Goal: Find specific page/section: Find specific page/section

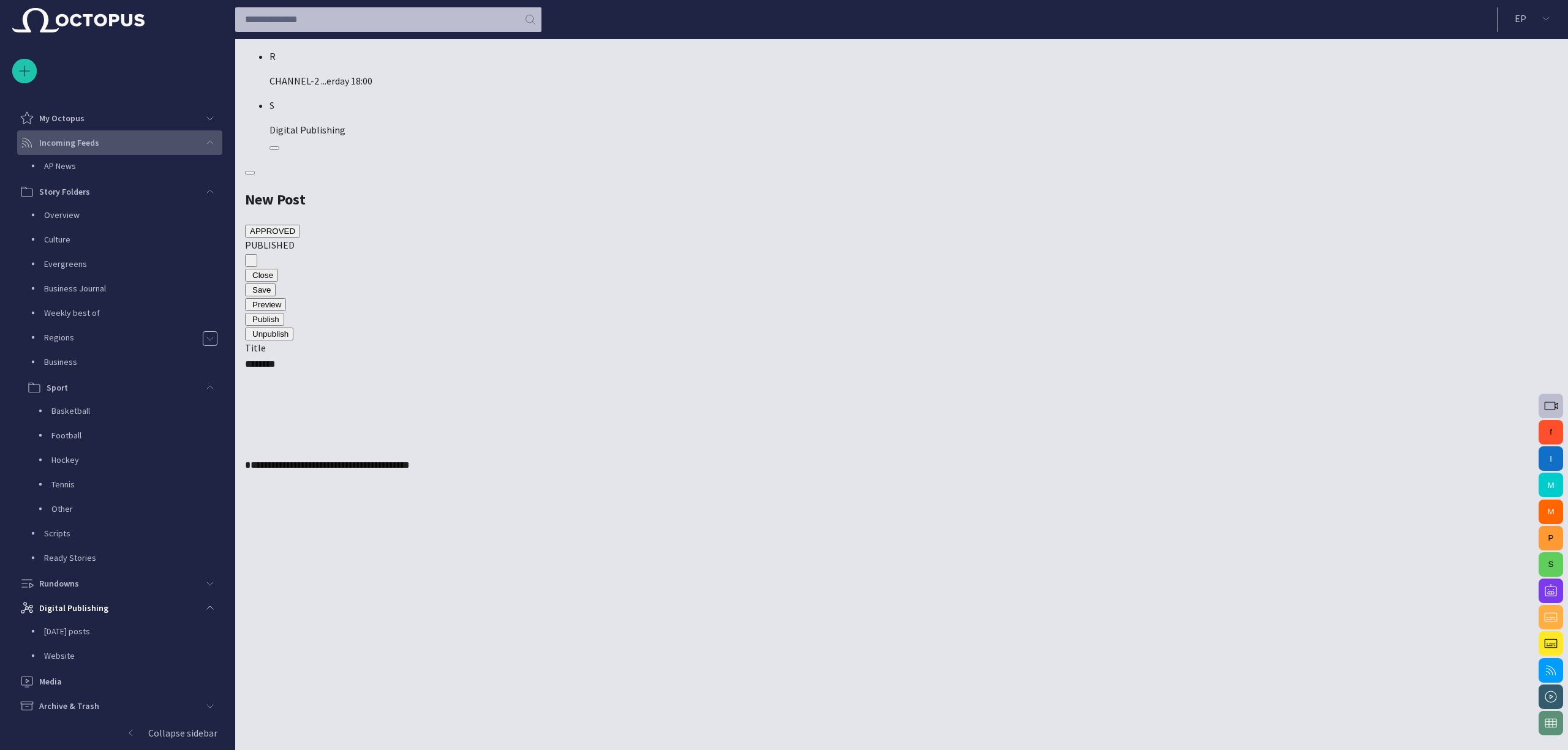
click at [212, 143] on div "main menu" at bounding box center [210, 143] width 25 height 25
click at [206, 168] on span "main menu" at bounding box center [210, 167] width 10 height 10
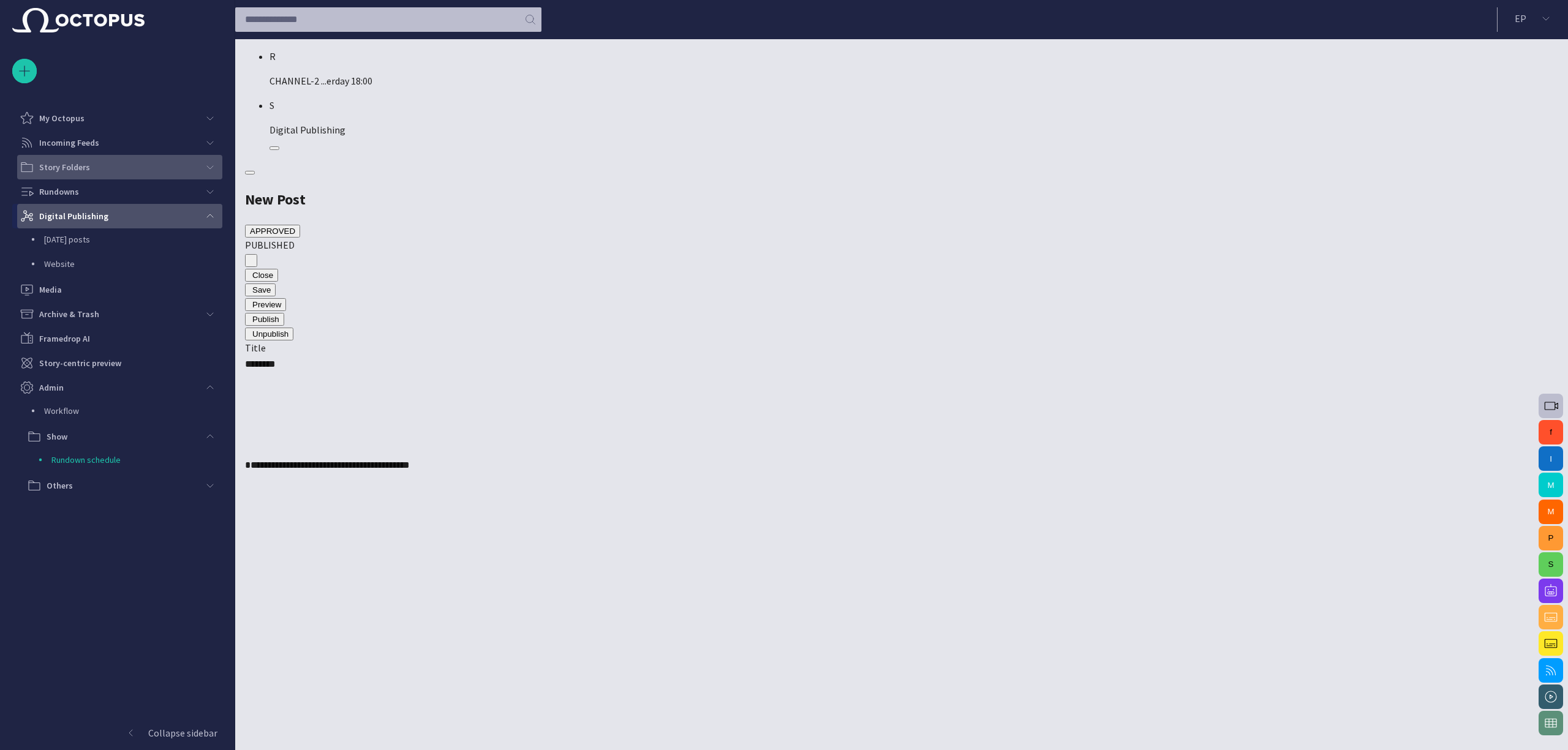
click at [213, 209] on div "main menu" at bounding box center [210, 216] width 25 height 25
click at [212, 195] on span "main menu" at bounding box center [210, 192] width 10 height 10
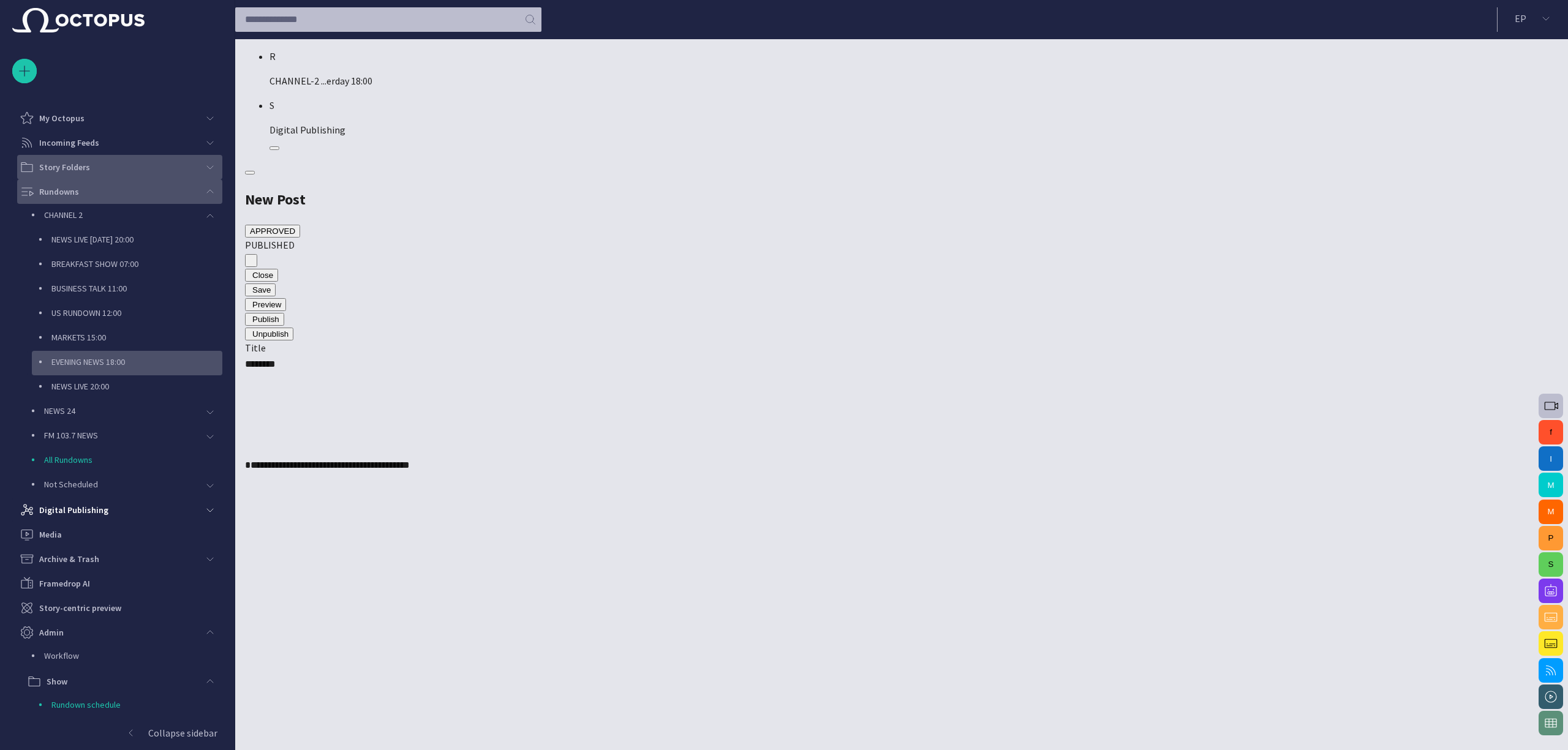
click at [136, 358] on p "EVENING NEWS 18:00" at bounding box center [136, 361] width 171 height 12
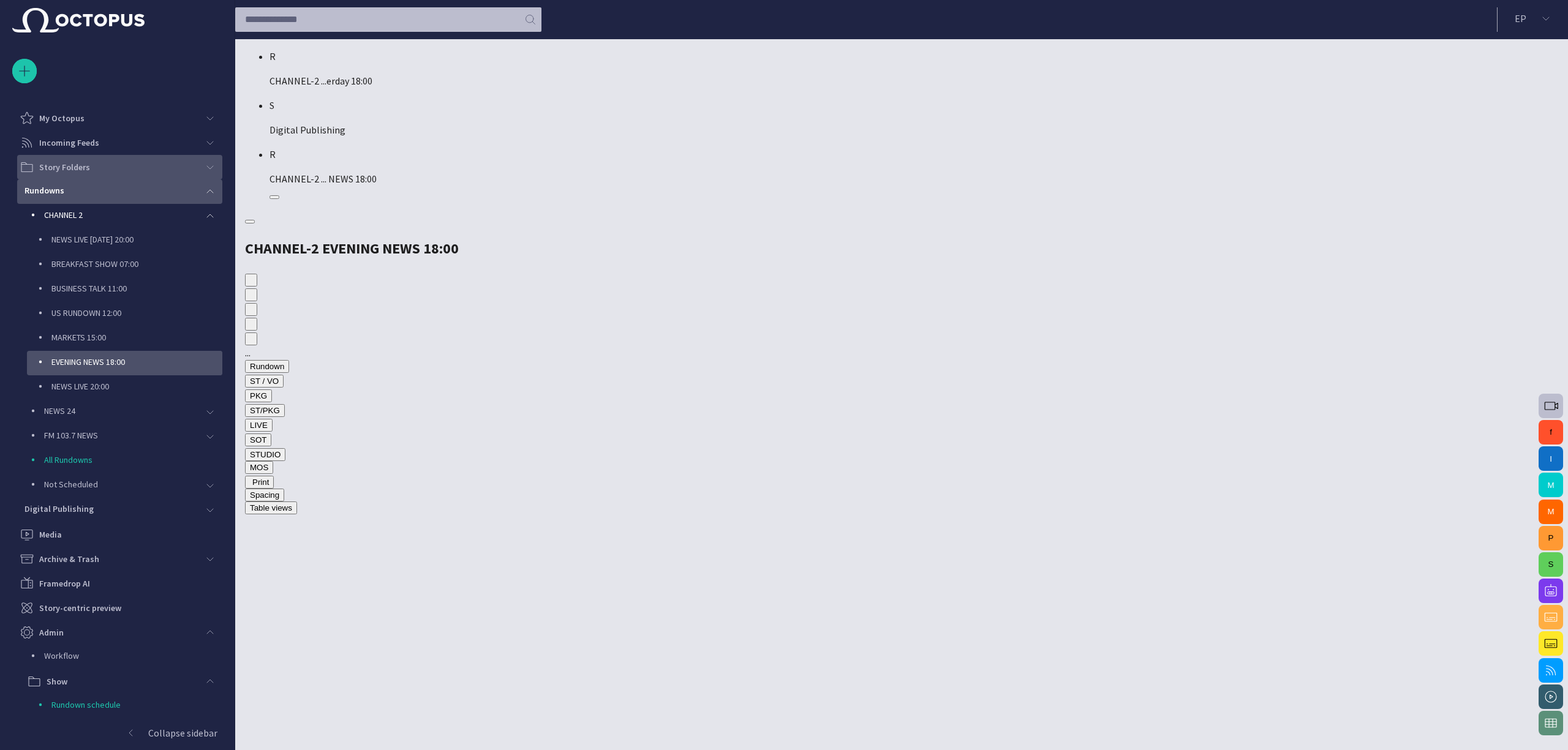
scroll to position [21, 0]
